Goal: Use online tool/utility: Utilize a website feature to perform a specific function

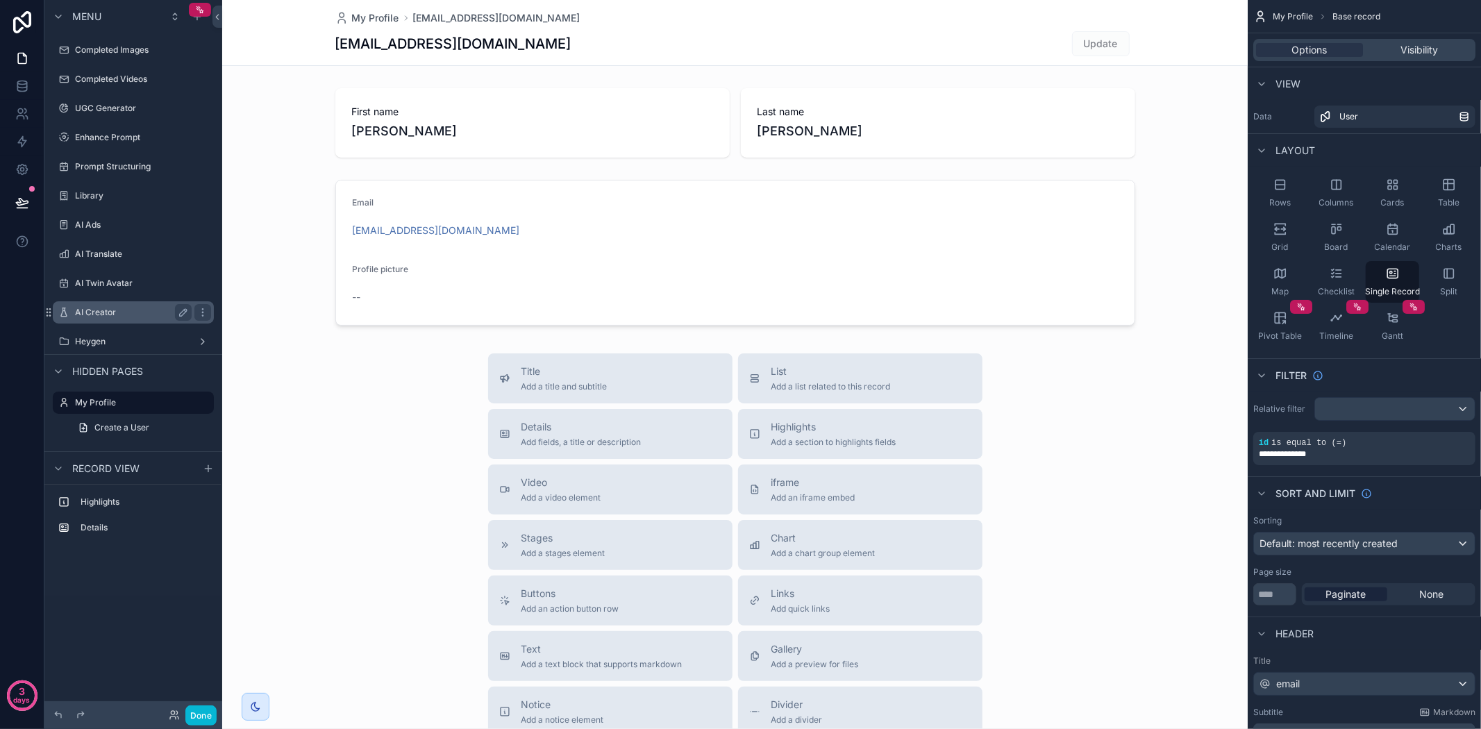
click at [135, 314] on label "AI Creator" at bounding box center [130, 312] width 111 height 11
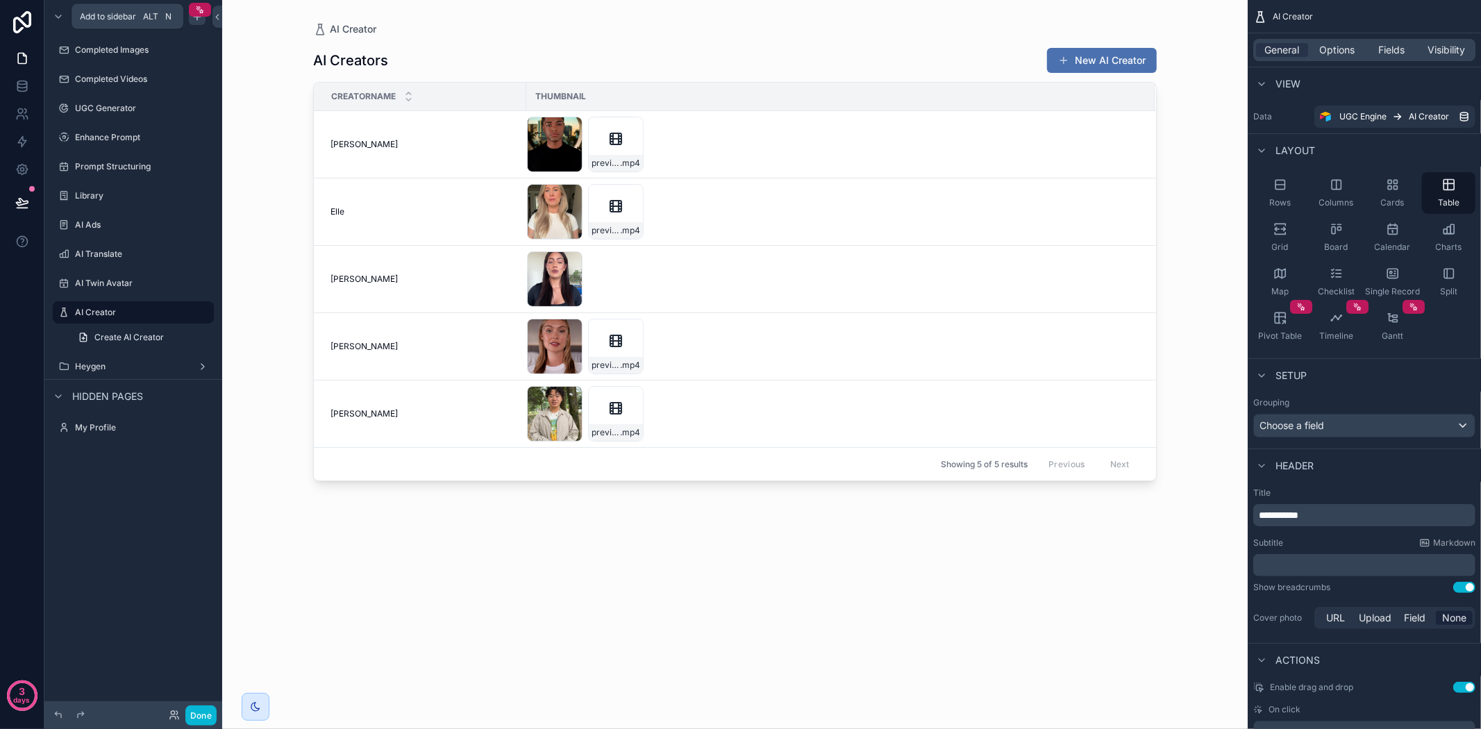
click at [189, 18] on div "scrollable content" at bounding box center [197, 16] width 17 height 17
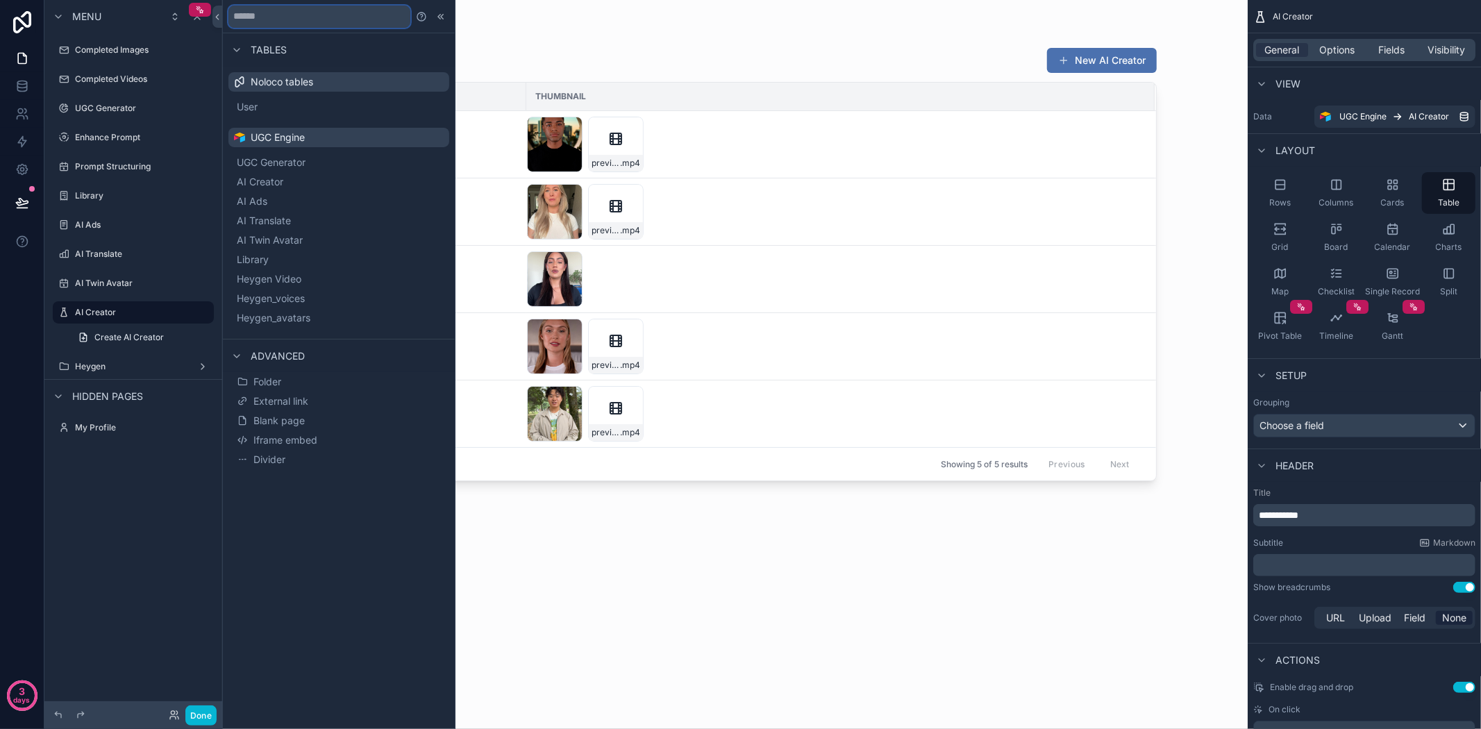
click at [314, 21] on input "text" at bounding box center [319, 17] width 182 height 22
click at [296, 441] on span "Iframe embed" at bounding box center [285, 440] width 64 height 14
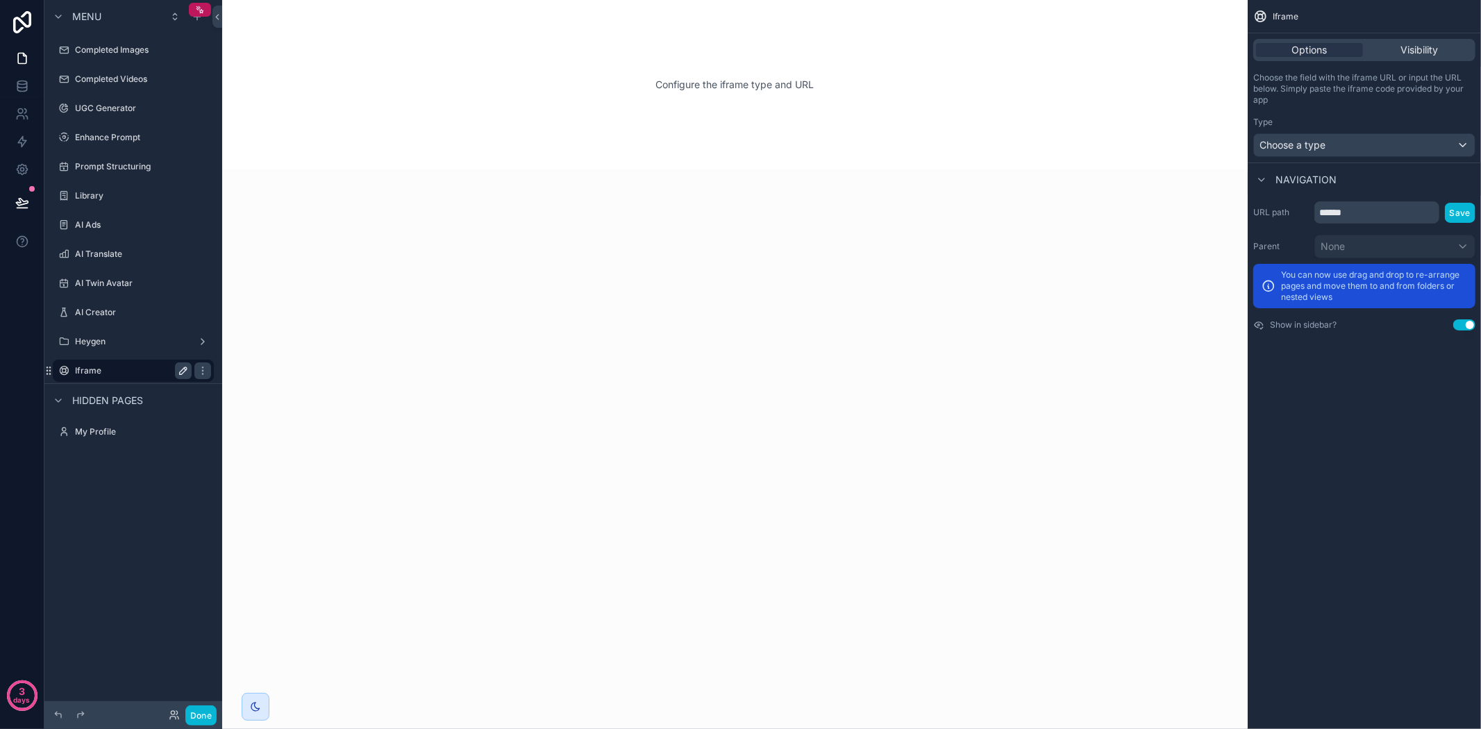
click at [187, 369] on icon "scrollable content" at bounding box center [183, 370] width 11 height 11
click at [186, 371] on icon "scrollable content" at bounding box center [183, 370] width 11 height 11
click at [202, 369] on icon "scrollable content" at bounding box center [202, 370] width 11 height 11
click at [122, 365] on label "Iframe" at bounding box center [130, 370] width 111 height 11
click at [1317, 45] on span "Options" at bounding box center [1309, 50] width 35 height 14
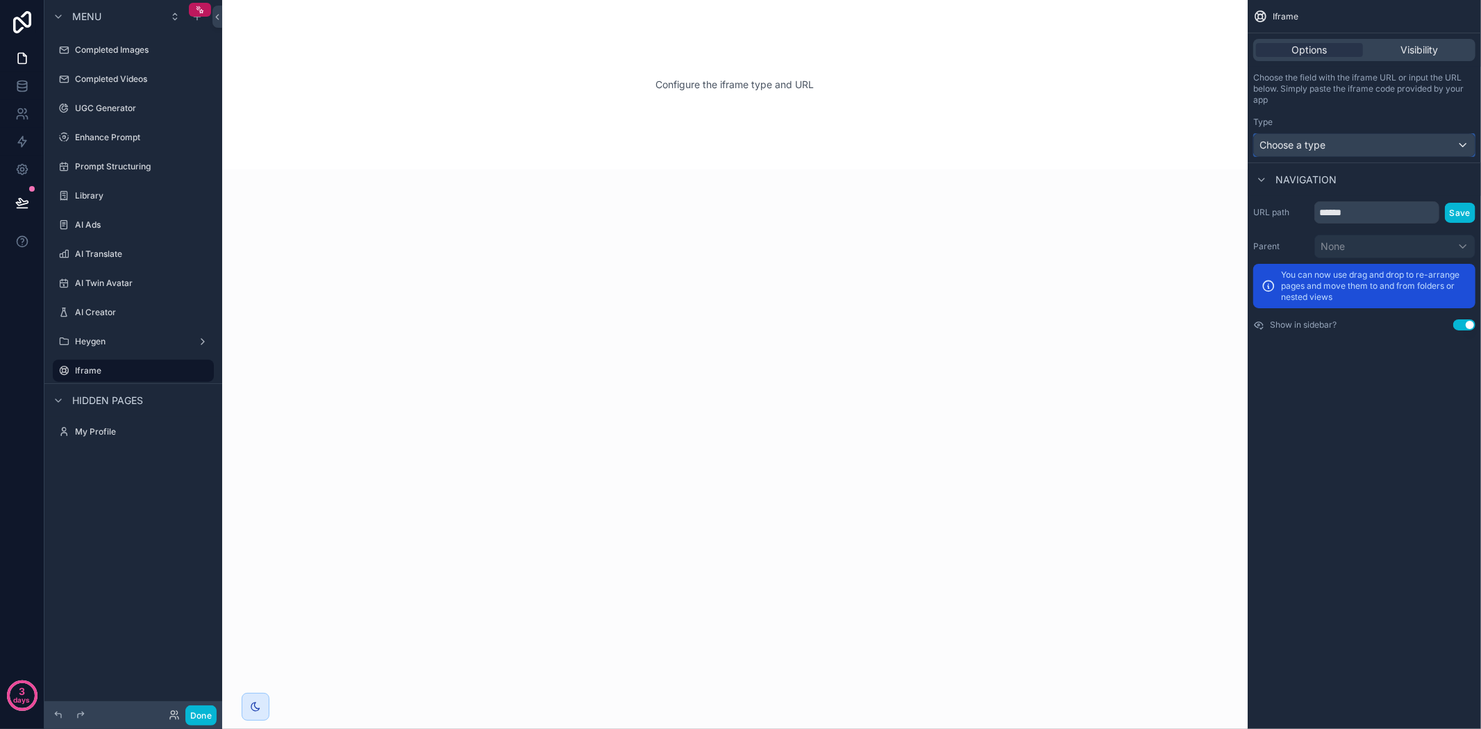
click at [1315, 141] on span "Choose a type" at bounding box center [1292, 145] width 66 height 12
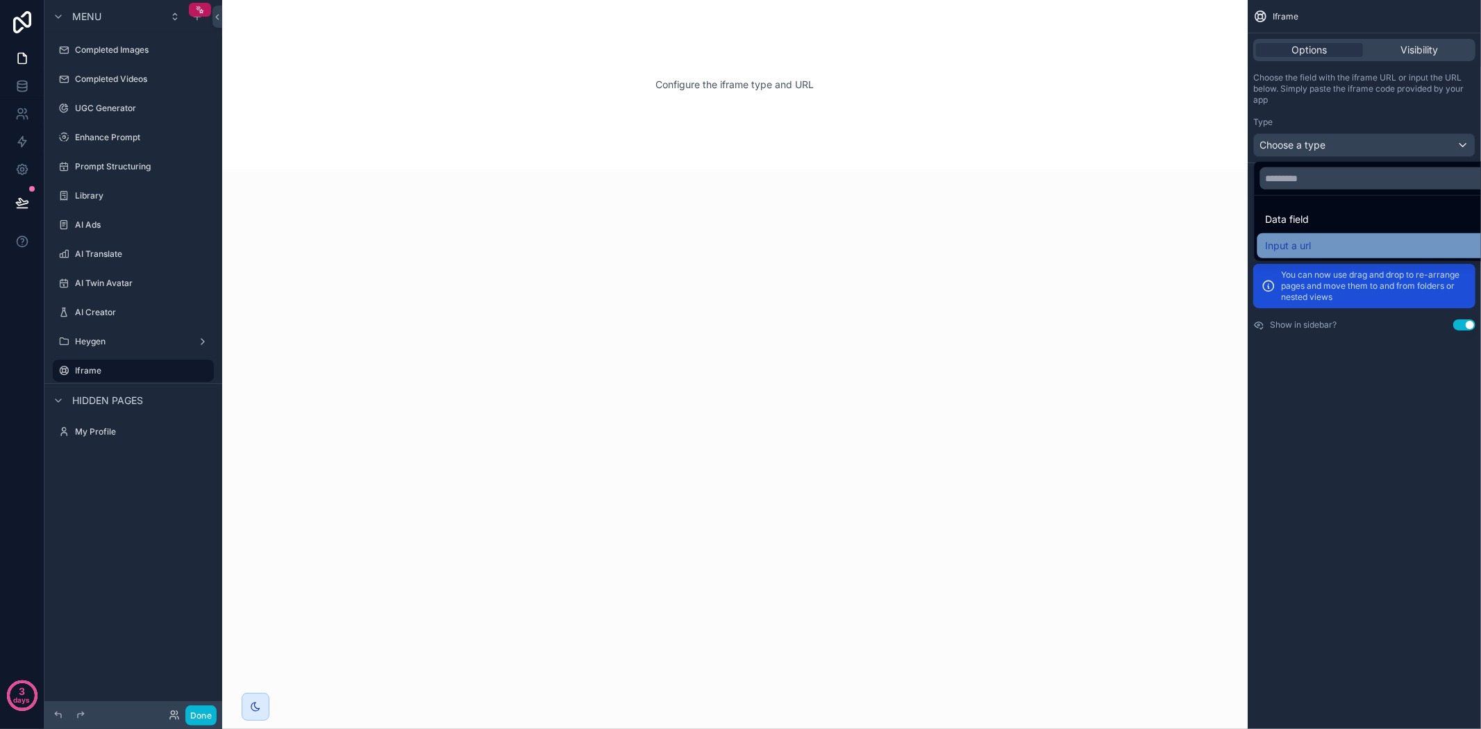
click at [1301, 244] on span "Input a url" at bounding box center [1288, 245] width 46 height 17
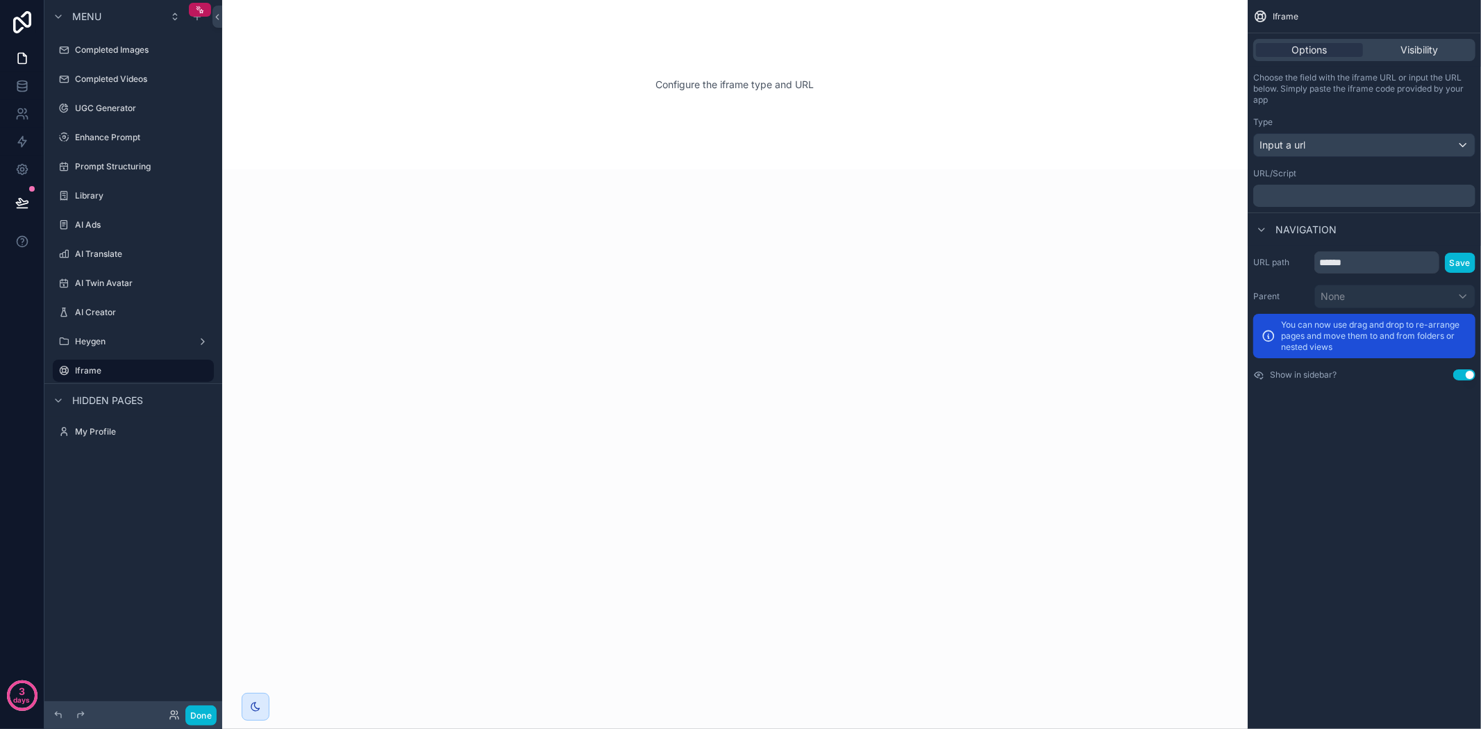
click at [1320, 192] on p "﻿" at bounding box center [1366, 195] width 214 height 11
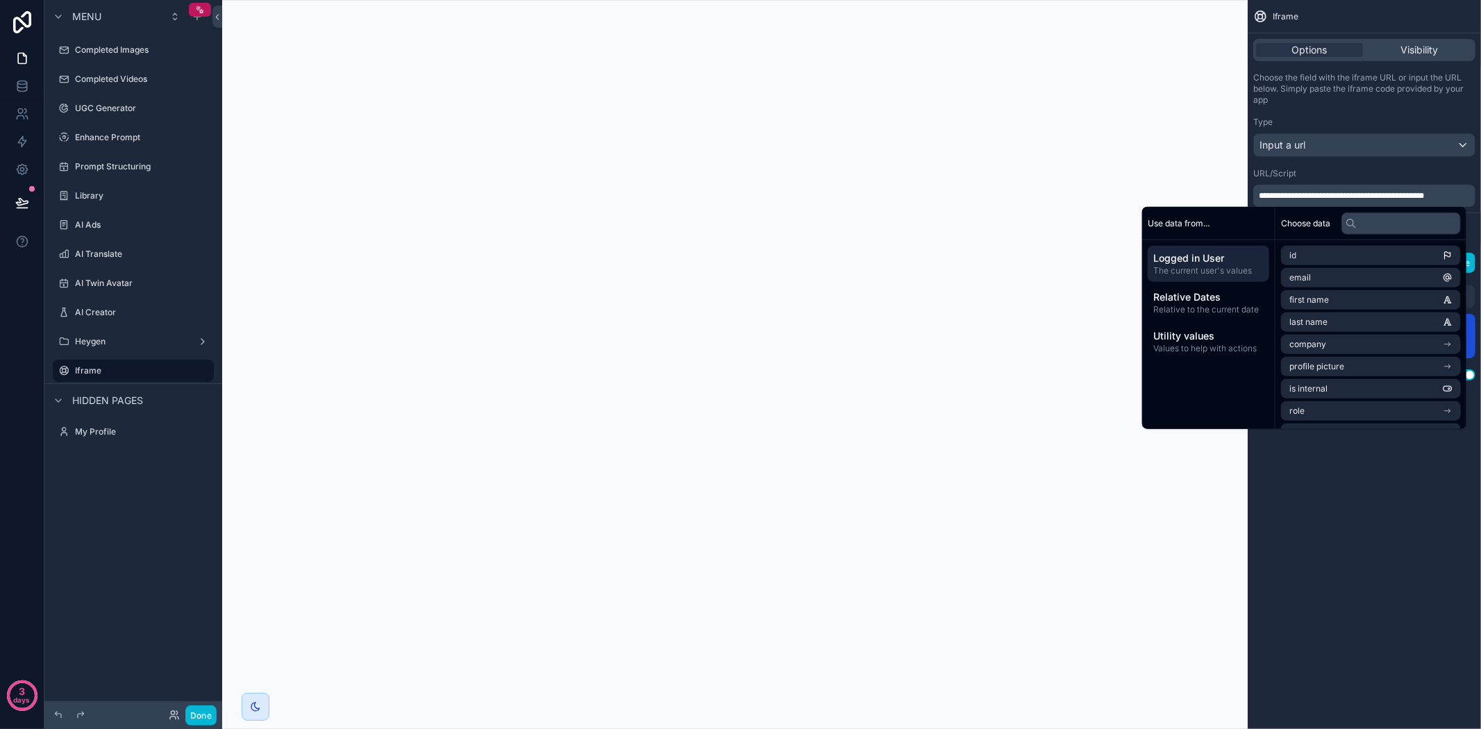
click at [1322, 525] on div "**********" at bounding box center [1363, 364] width 233 height 729
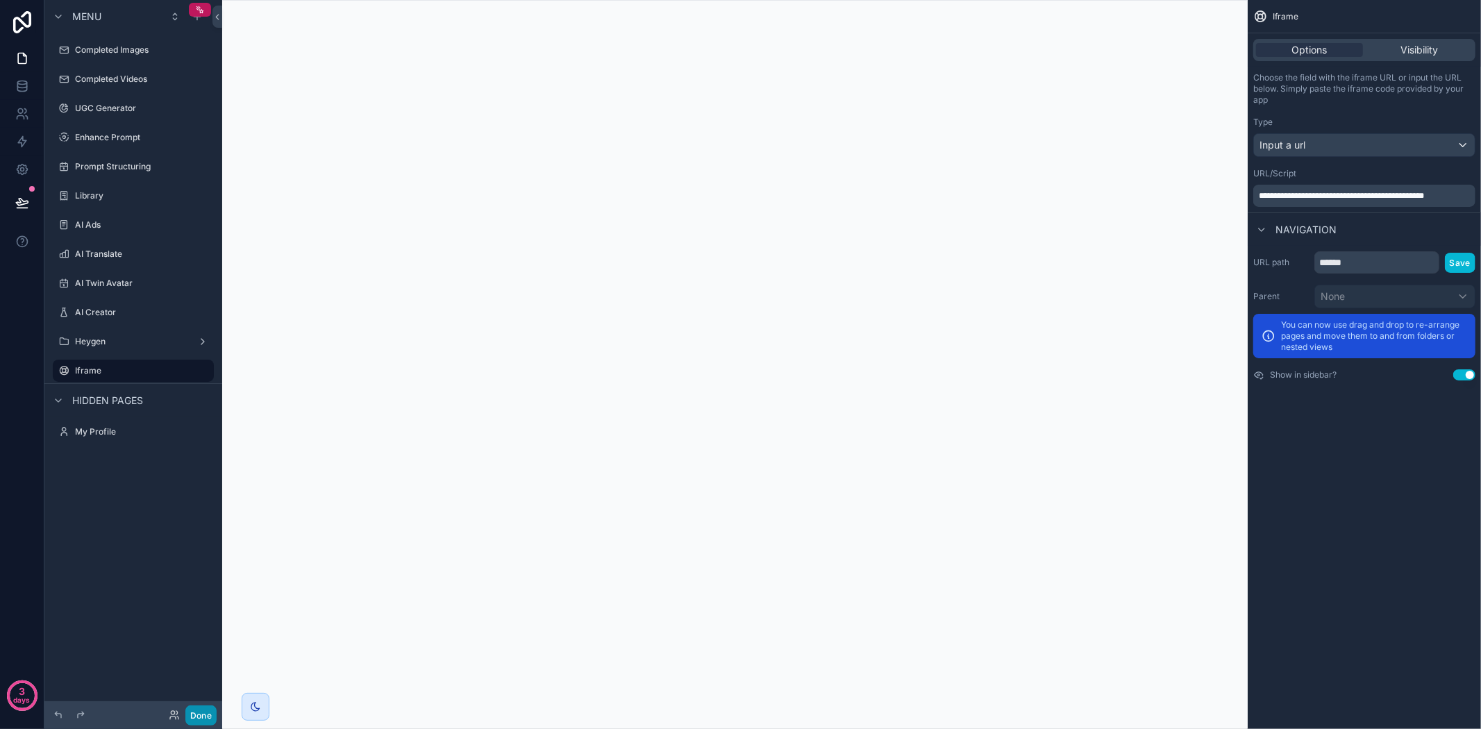
click at [200, 709] on button "Done" at bounding box center [200, 715] width 31 height 20
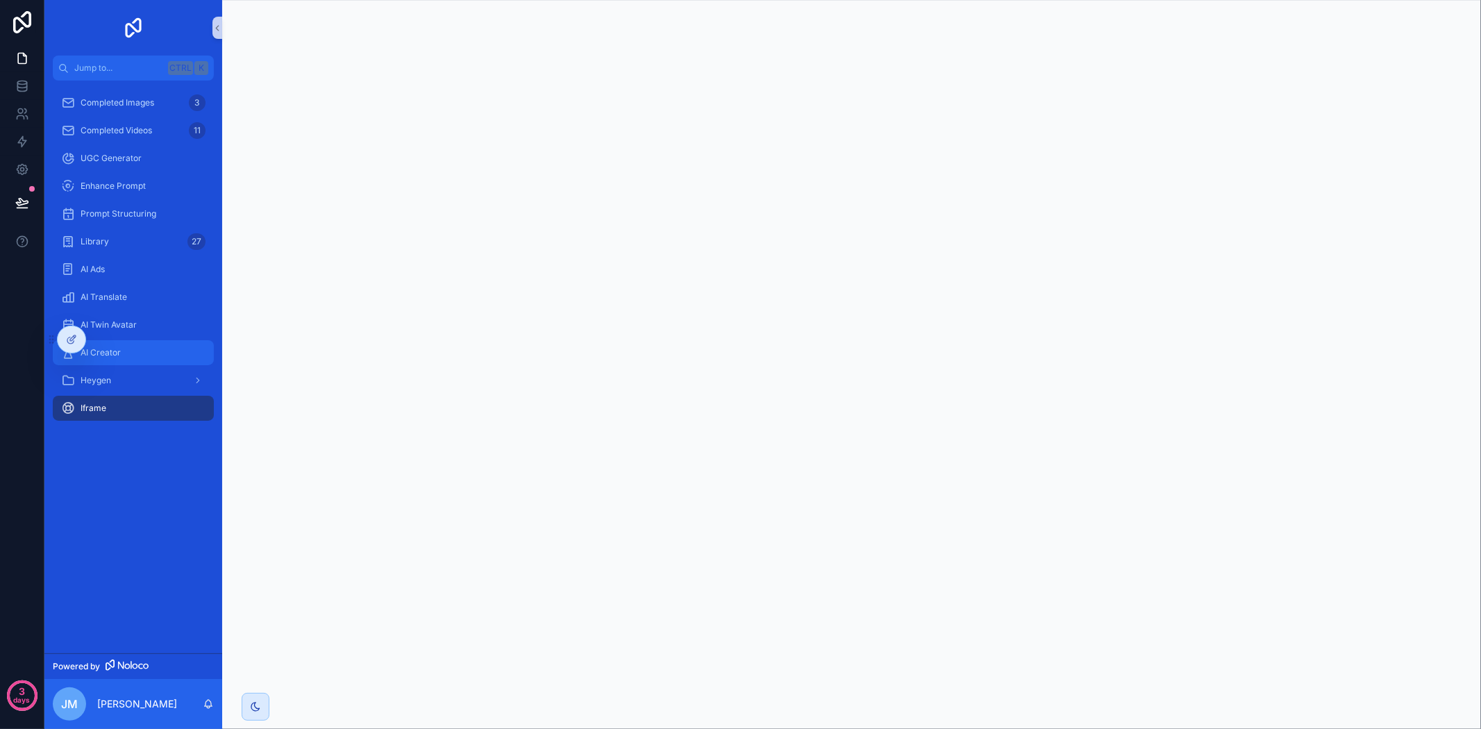
click at [119, 351] on span "AI Creator" at bounding box center [101, 352] width 40 height 11
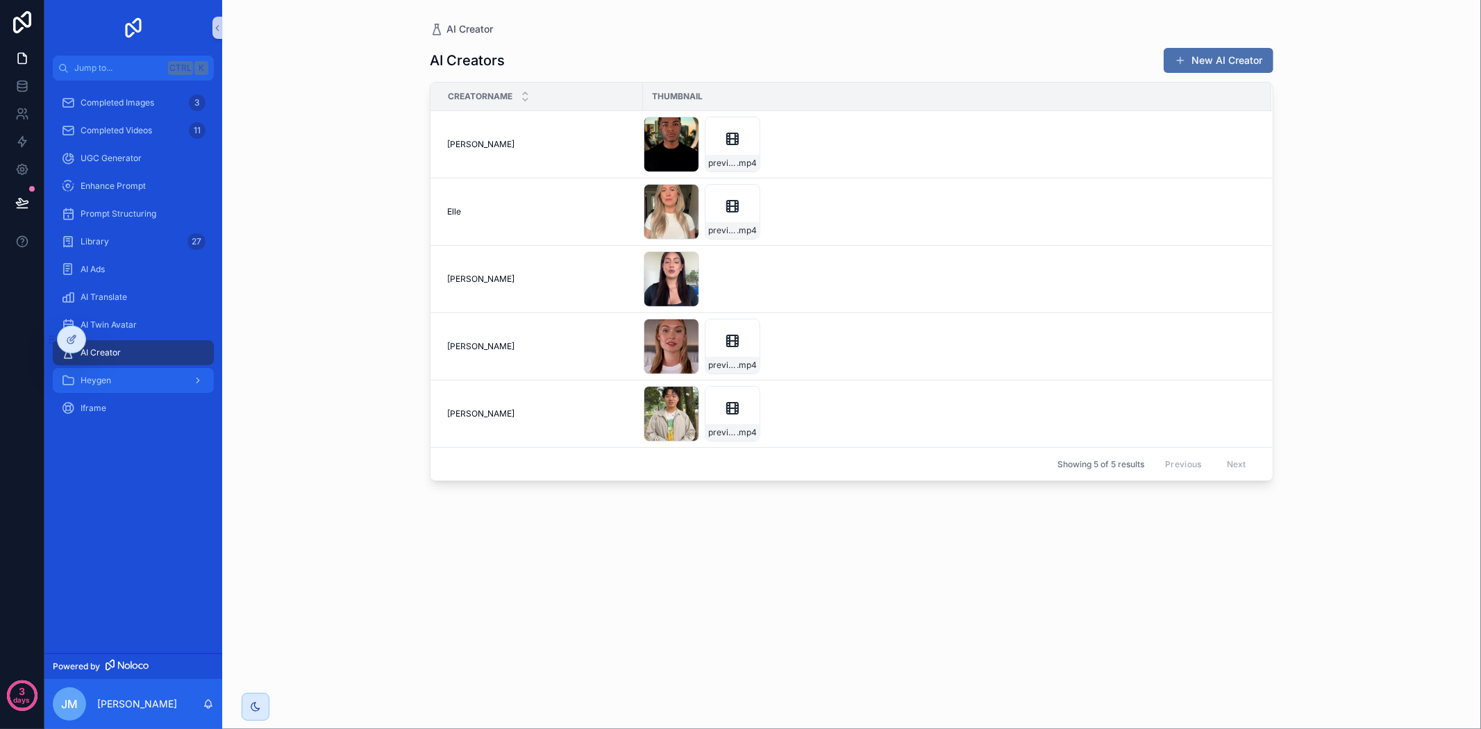
click at [128, 392] on link "Heygen" at bounding box center [133, 380] width 161 height 25
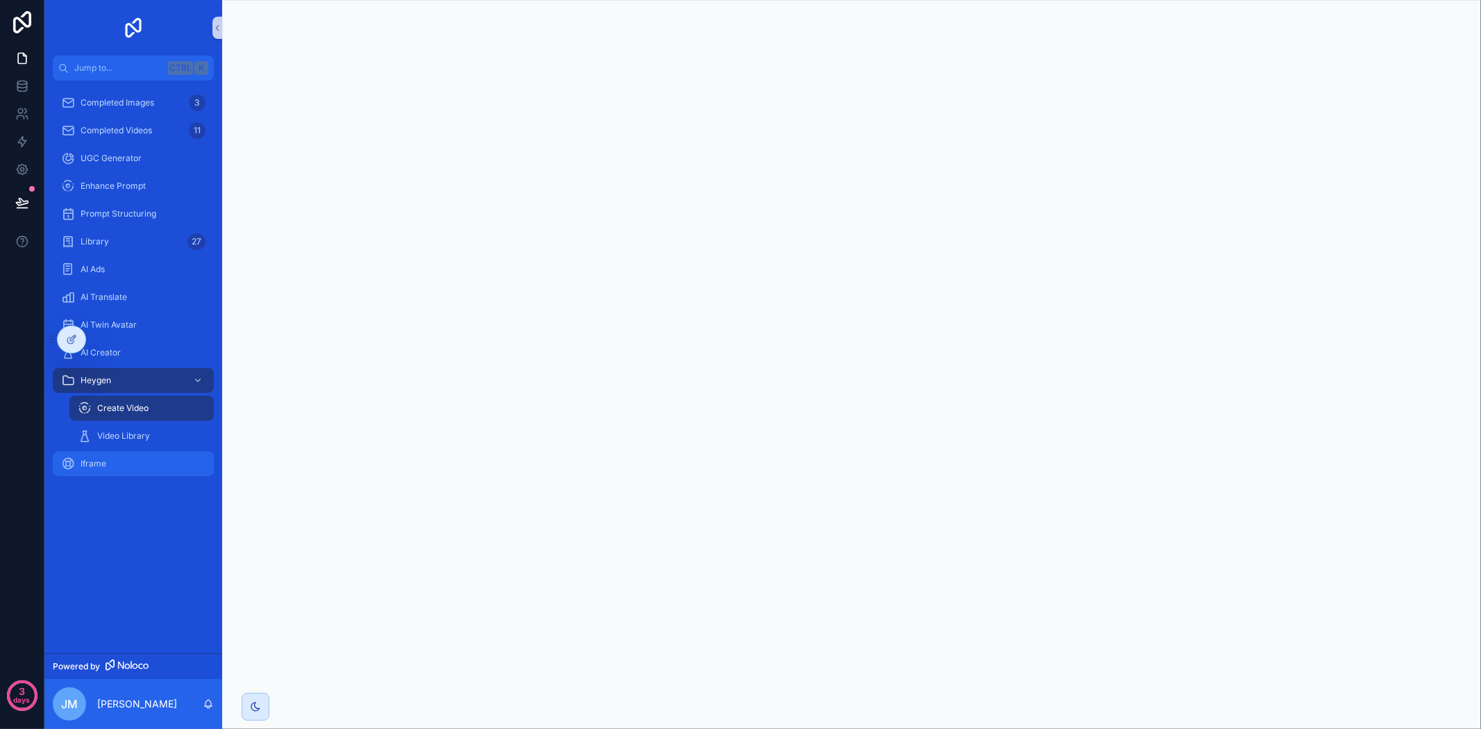
click at [112, 466] on div "Iframe" at bounding box center [133, 464] width 144 height 22
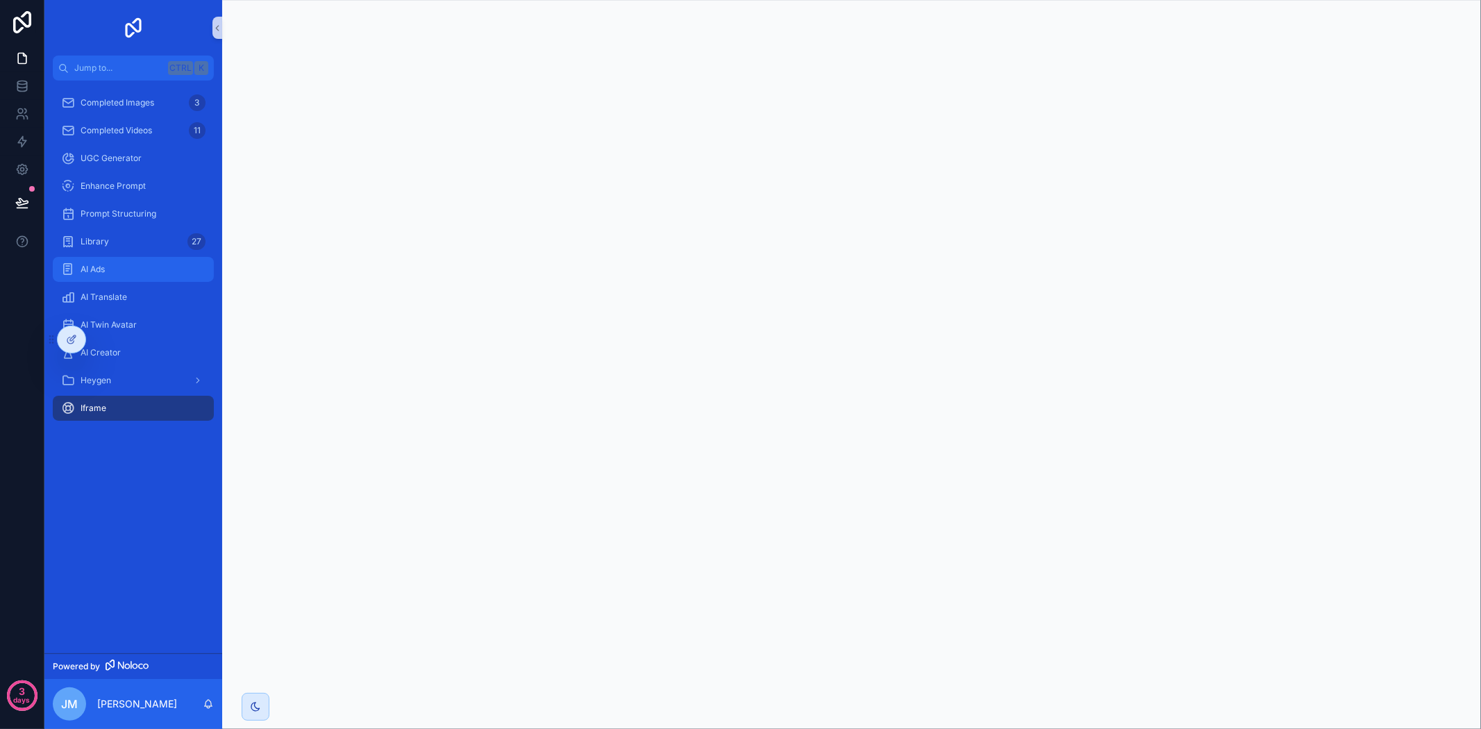
click at [188, 276] on div "AI Ads" at bounding box center [133, 269] width 144 height 22
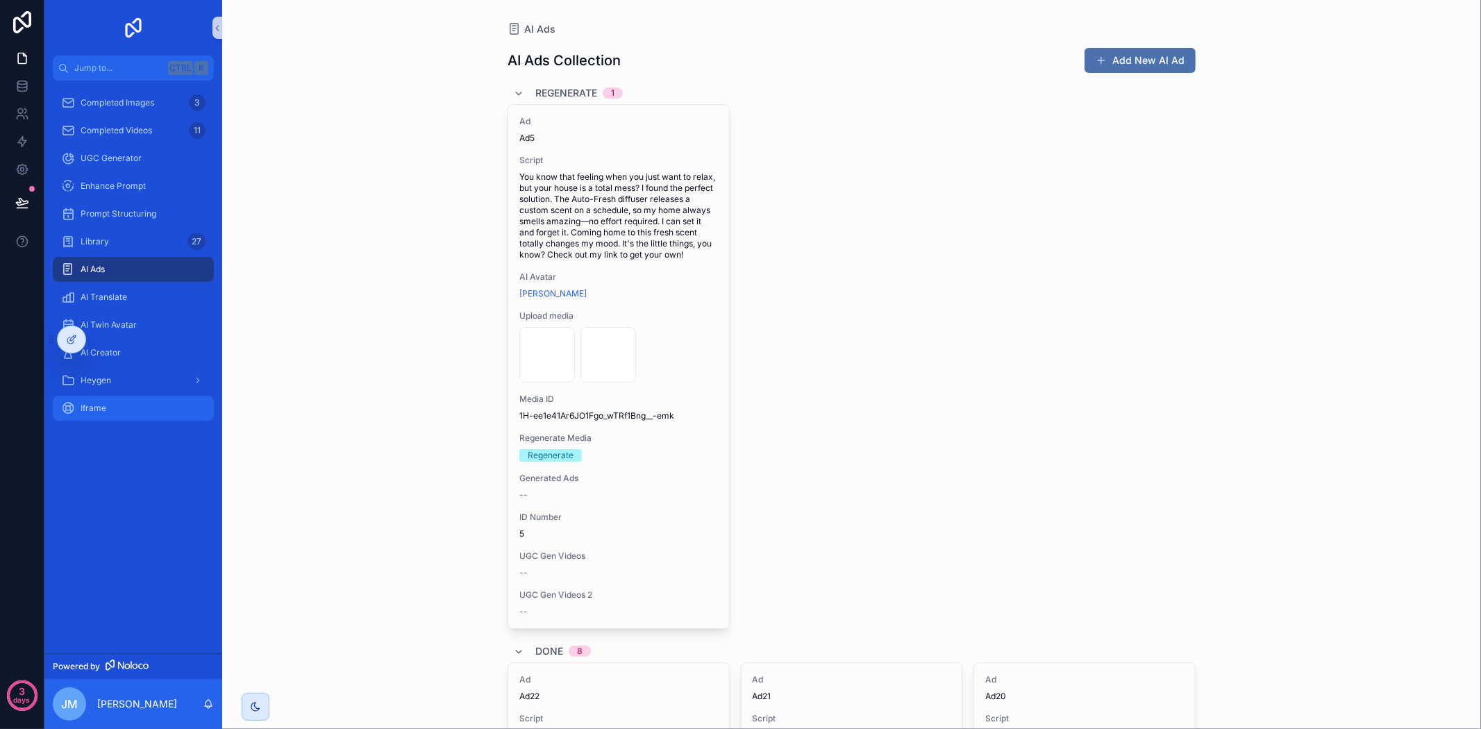
click at [154, 417] on div "Iframe" at bounding box center [133, 408] width 144 height 22
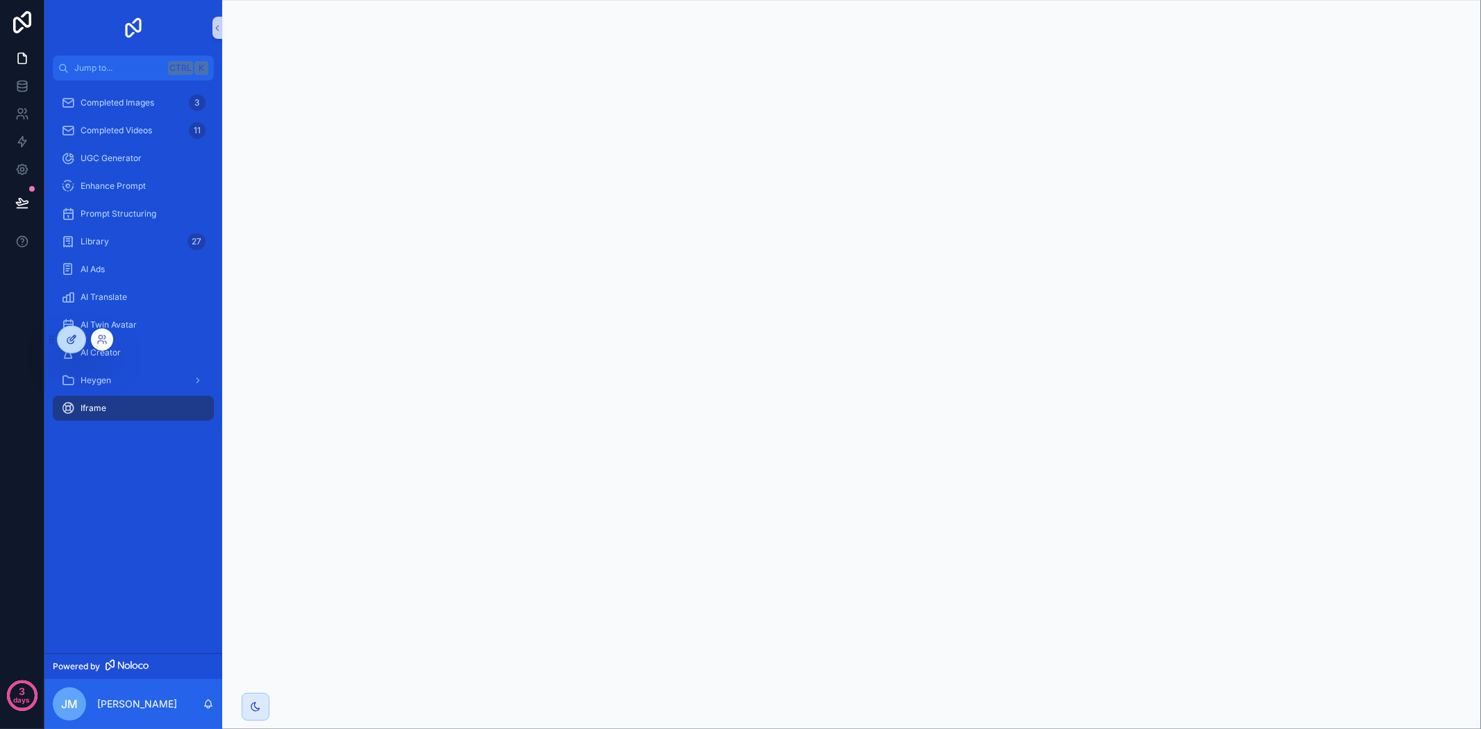
click at [78, 337] on div at bounding box center [72, 339] width 28 height 26
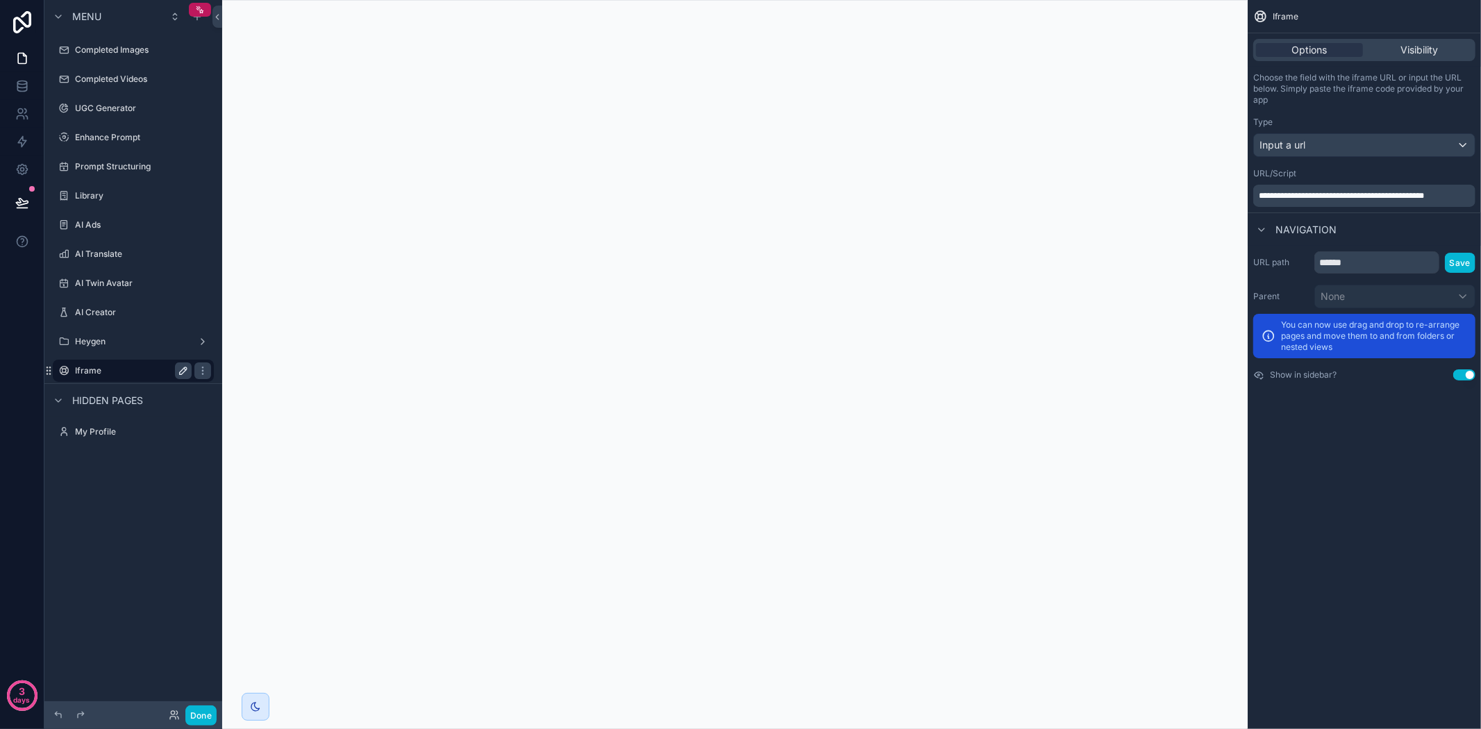
click at [184, 372] on icon "scrollable content" at bounding box center [183, 370] width 11 height 11
click at [144, 363] on input "******" at bounding box center [122, 370] width 94 height 17
click at [142, 369] on input "******" at bounding box center [122, 370] width 94 height 17
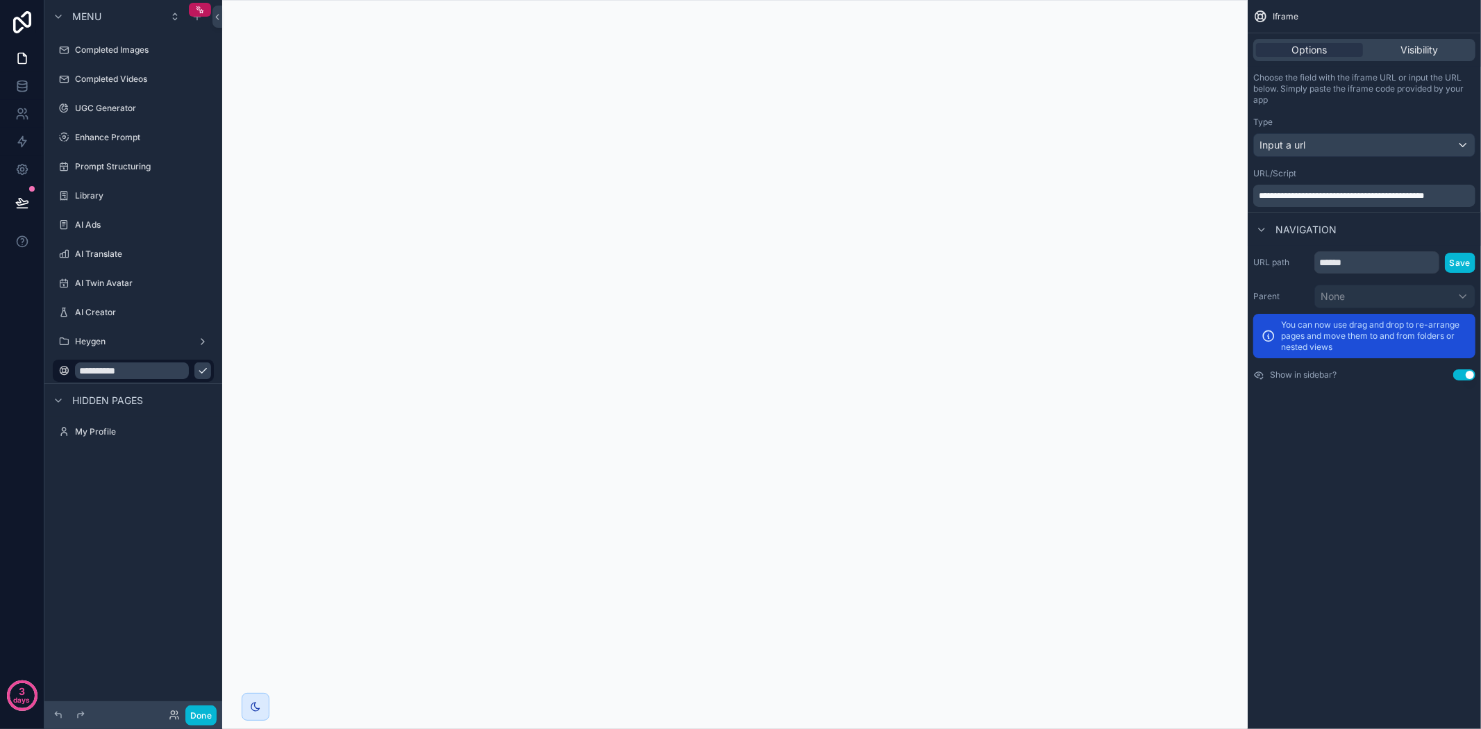
type input "**********"
click at [199, 369] on icon "scrollable content" at bounding box center [202, 371] width 7 height 5
click at [251, 400] on div "scrollable content" at bounding box center [734, 364] width 1025 height 729
click at [133, 365] on label "Heygen New" at bounding box center [130, 370] width 111 height 11
